Goal: Information Seeking & Learning: Learn about a topic

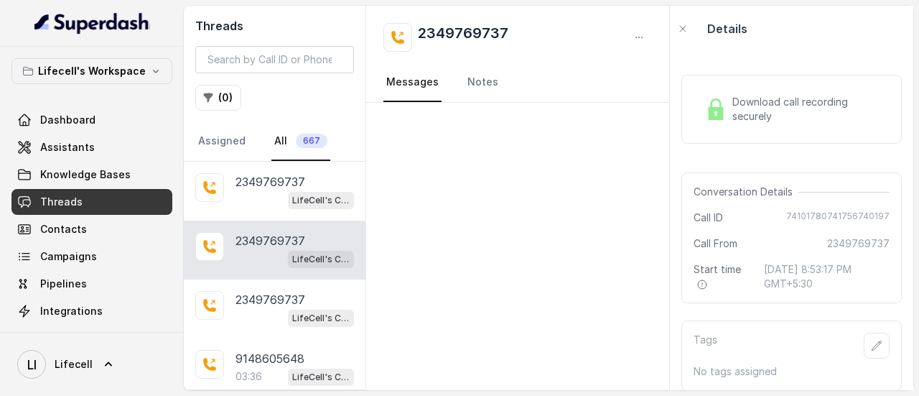
click at [310, 147] on link "All 667" at bounding box center [300, 141] width 59 height 39
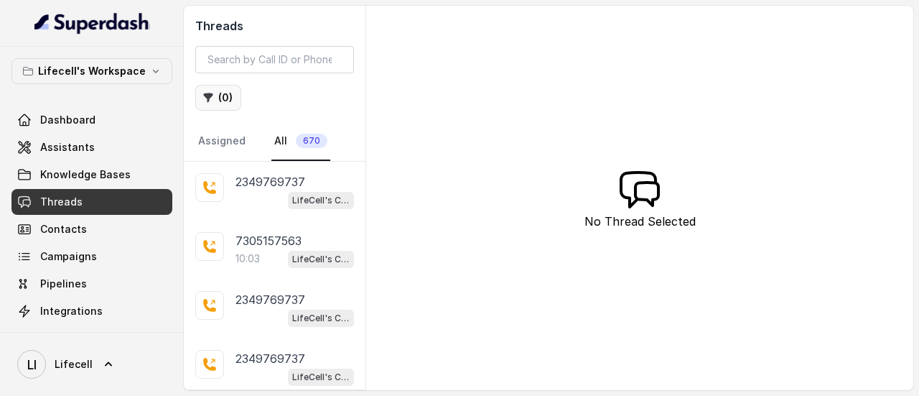
click at [223, 103] on button "( 0 )" at bounding box center [218, 98] width 46 height 26
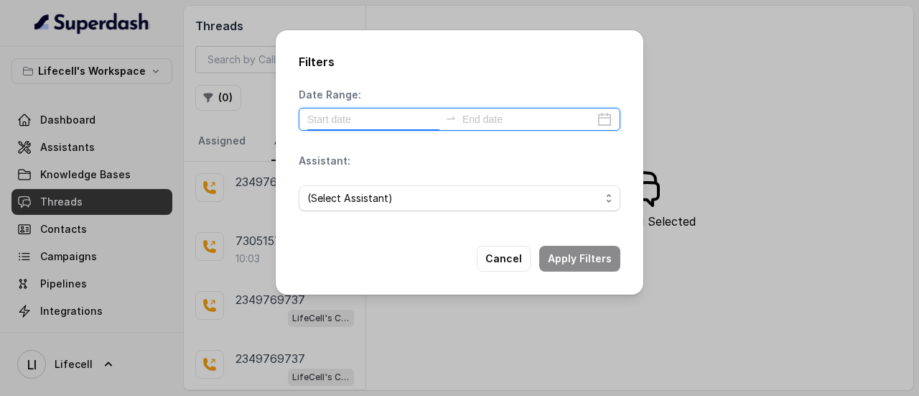
click at [333, 112] on input at bounding box center [373, 119] width 132 height 16
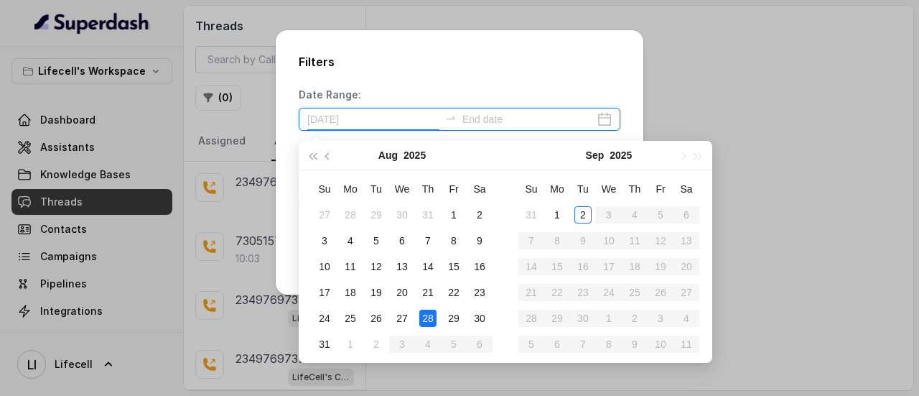
type input "[DATE]"
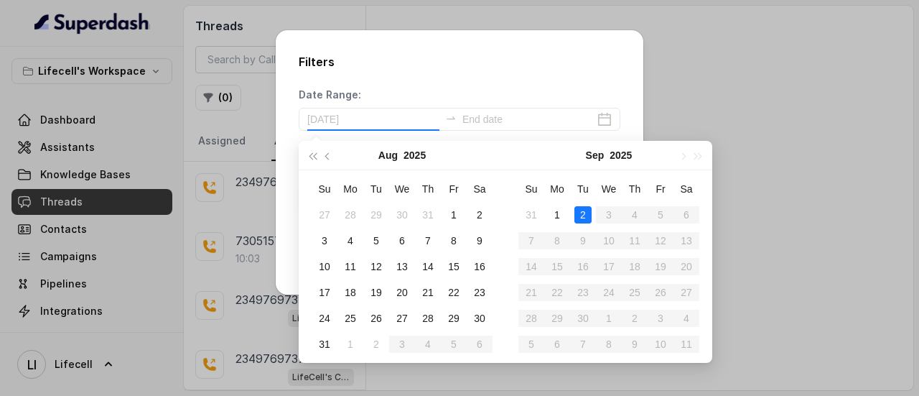
click at [587, 220] on div "2" at bounding box center [583, 214] width 17 height 17
type input "[DATE]"
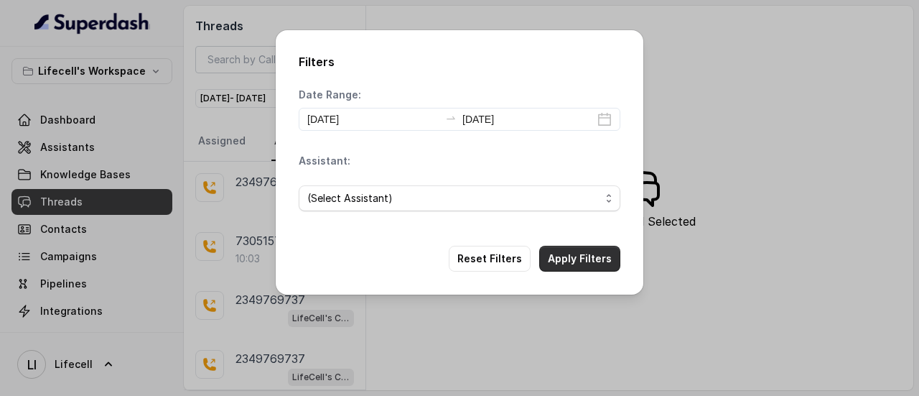
click at [577, 252] on button "Apply Filters" at bounding box center [579, 259] width 81 height 26
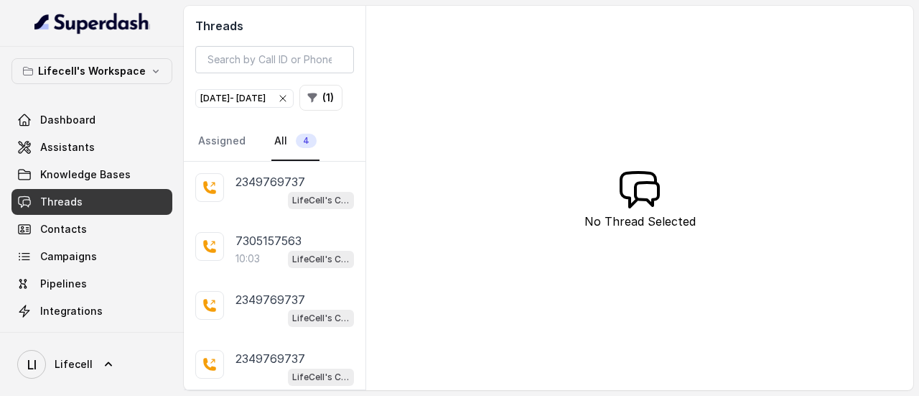
scroll to position [29, 0]
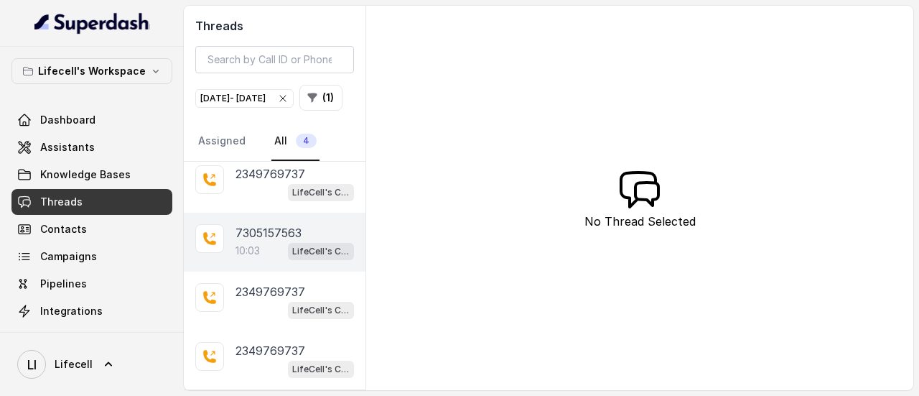
click at [280, 235] on p "7305157563" at bounding box center [269, 232] width 66 height 17
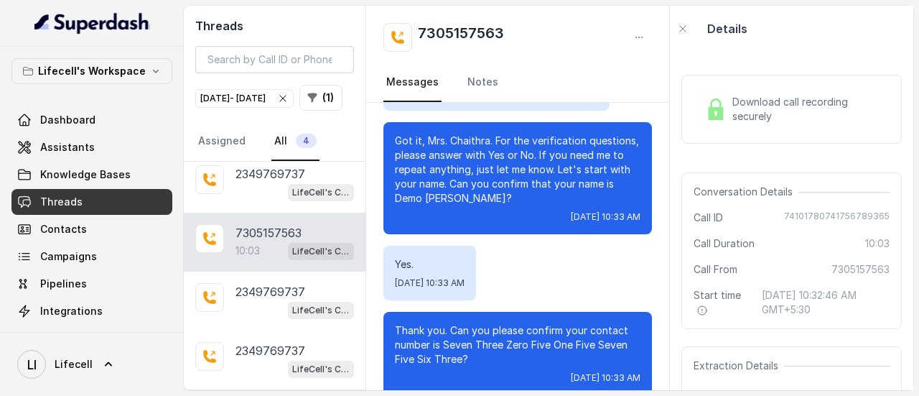
scroll to position [412, 0]
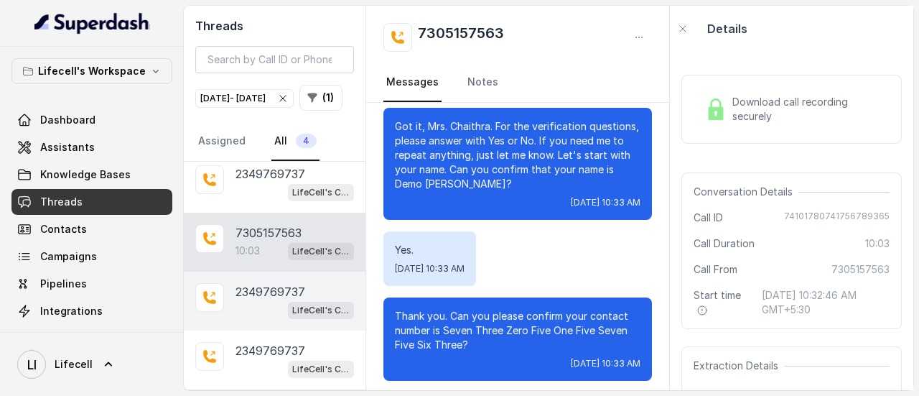
click at [251, 285] on p "2349769737" at bounding box center [271, 291] width 70 height 17
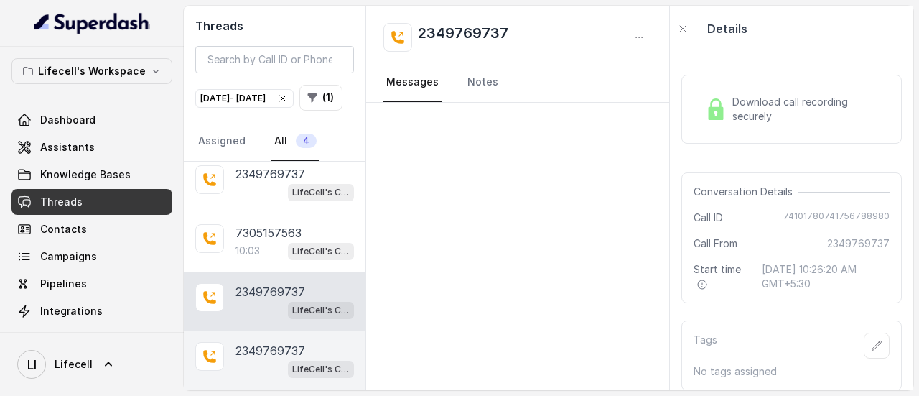
click at [260, 353] on p "2349769737" at bounding box center [271, 350] width 70 height 17
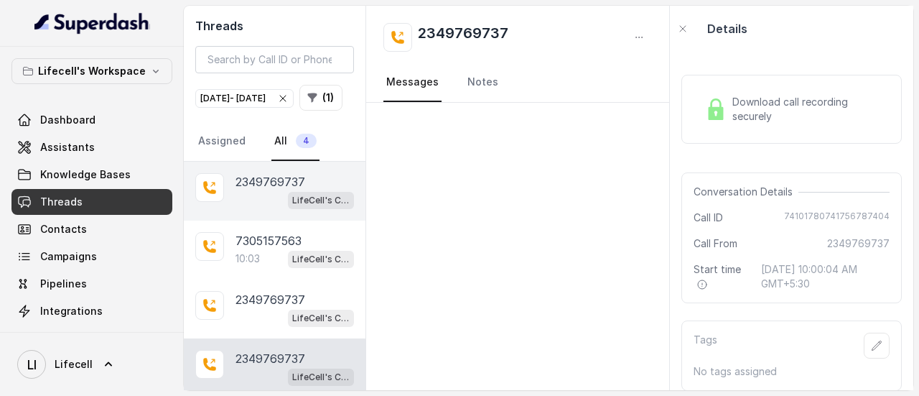
click at [276, 190] on p "2349769737" at bounding box center [271, 181] width 70 height 17
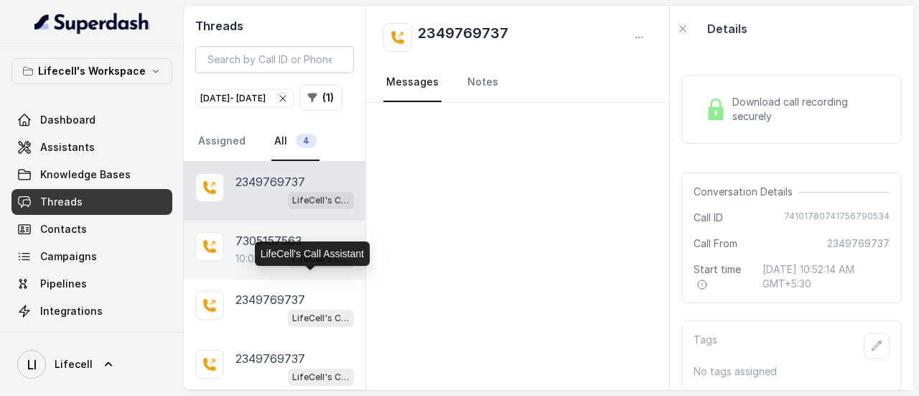
click at [299, 266] on p "LifeCell's Call Assistant" at bounding box center [320, 259] width 57 height 14
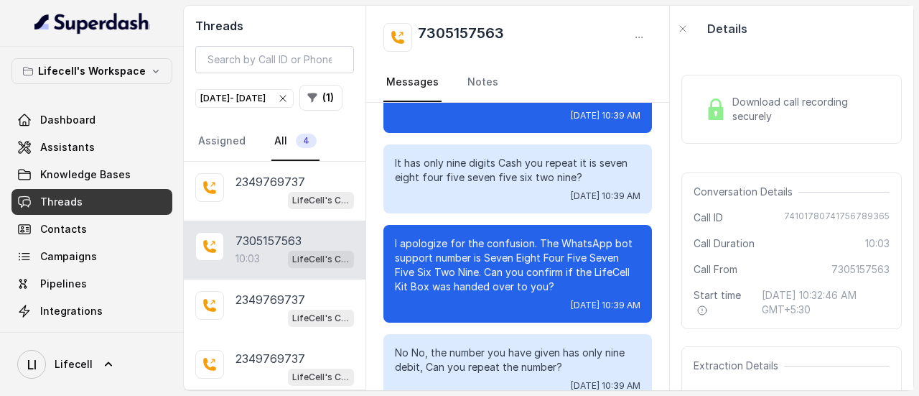
scroll to position [7540, 0]
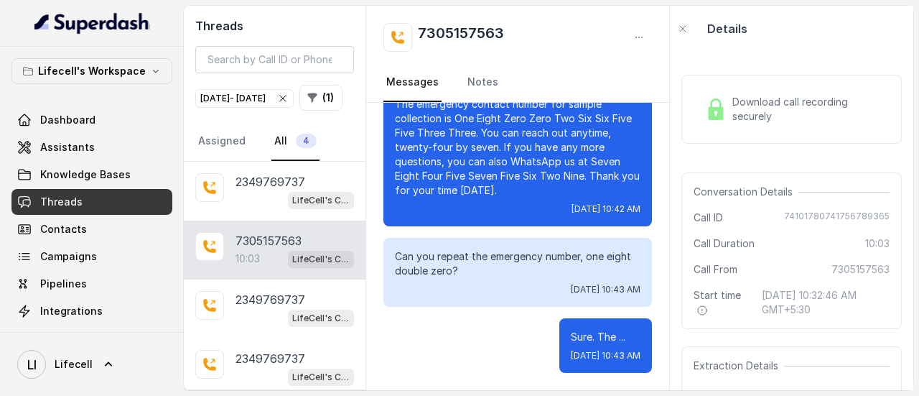
click at [286, 96] on icon "button" at bounding box center [283, 99] width 6 height 6
